Goal: Task Accomplishment & Management: Manage account settings

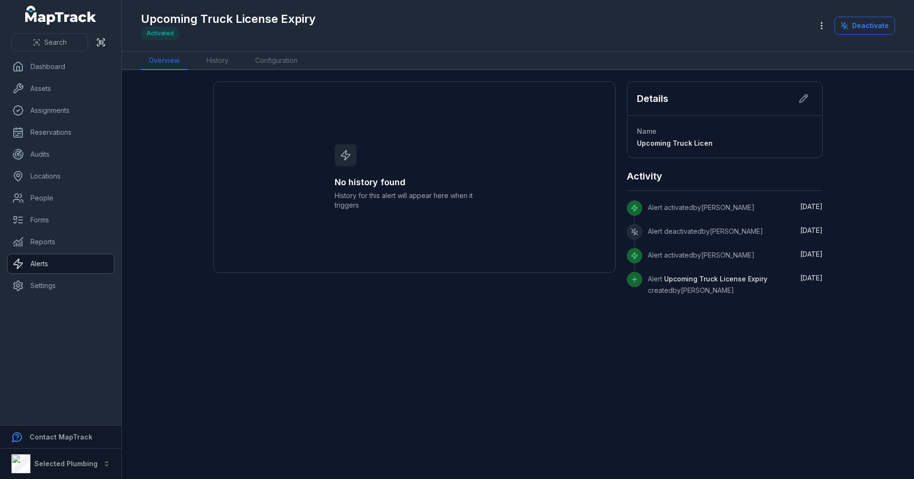
click at [93, 254] on link "Alerts" at bounding box center [61, 263] width 106 height 19
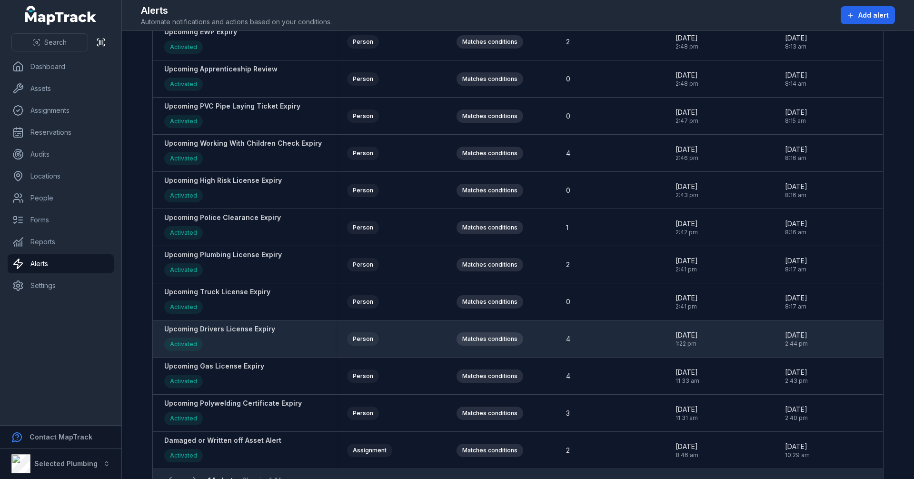
scroll to position [143, 0]
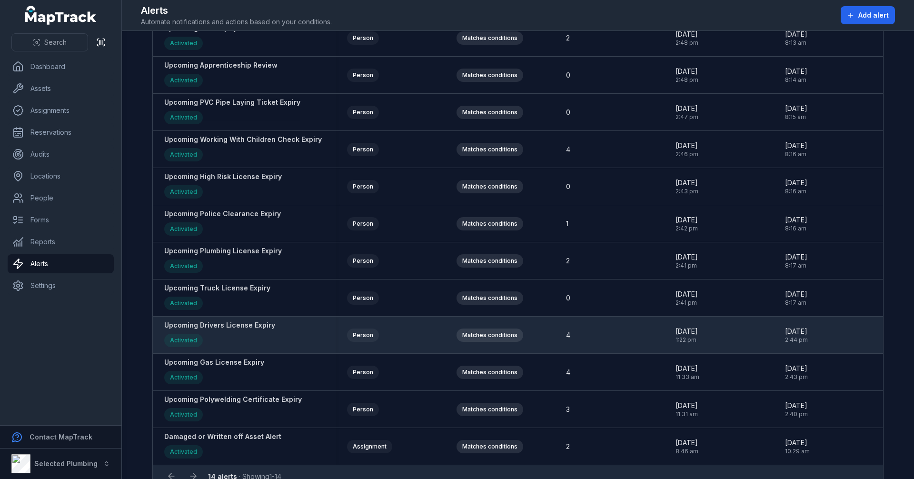
click at [250, 326] on strong "Upcoming Drivers License Expiry" at bounding box center [219, 325] width 111 height 10
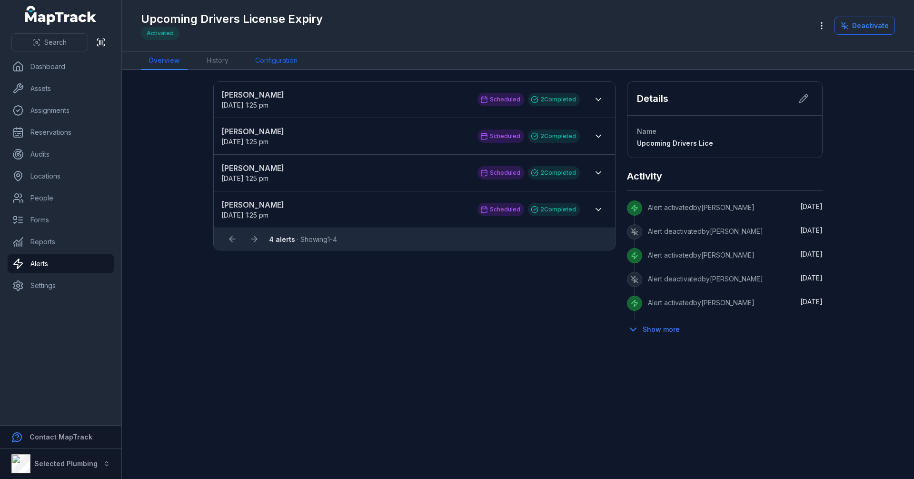
click at [263, 64] on link "Configuration" at bounding box center [277, 61] width 58 height 18
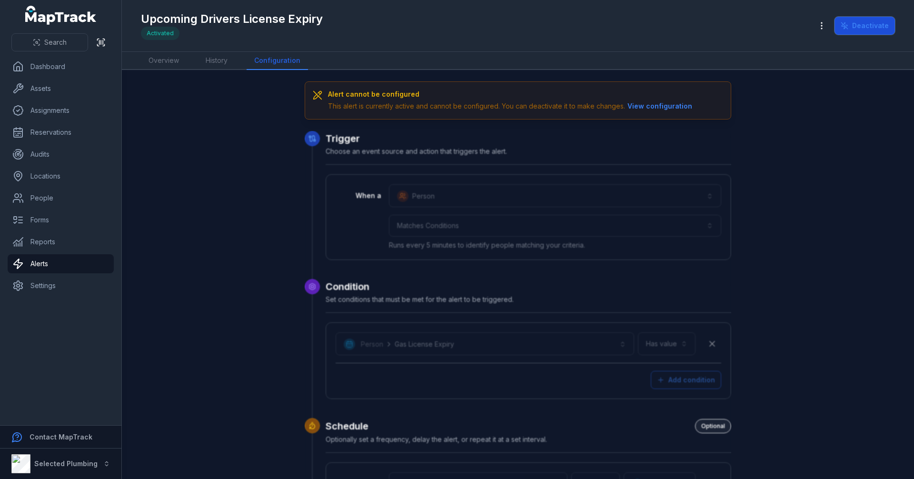
click at [863, 23] on button "Deactivate" at bounding box center [865, 26] width 60 height 18
